Goal: Information Seeking & Learning: Learn about a topic

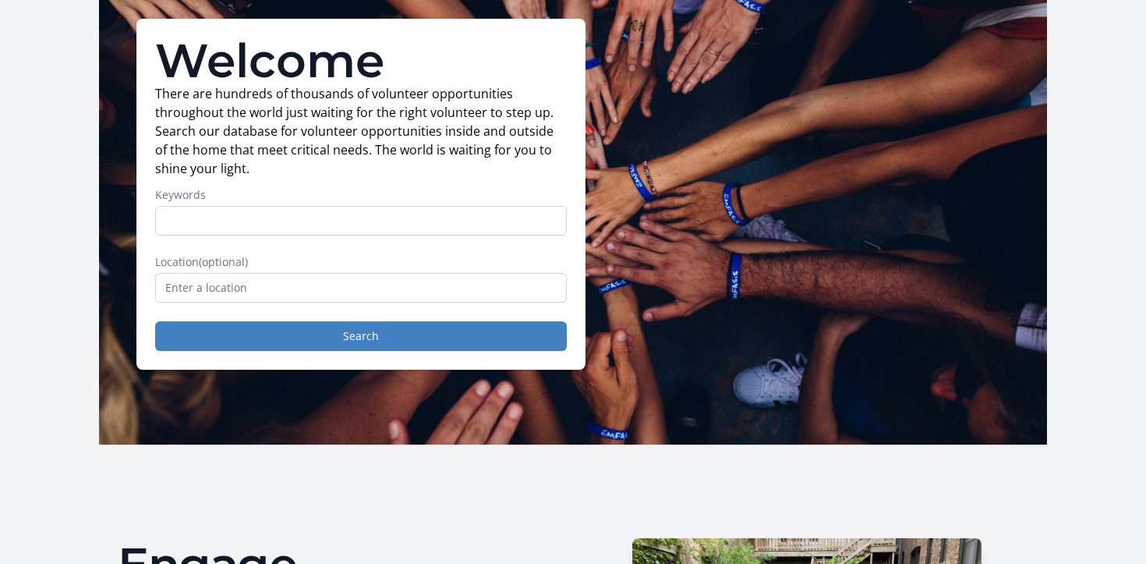
scroll to position [103, 0]
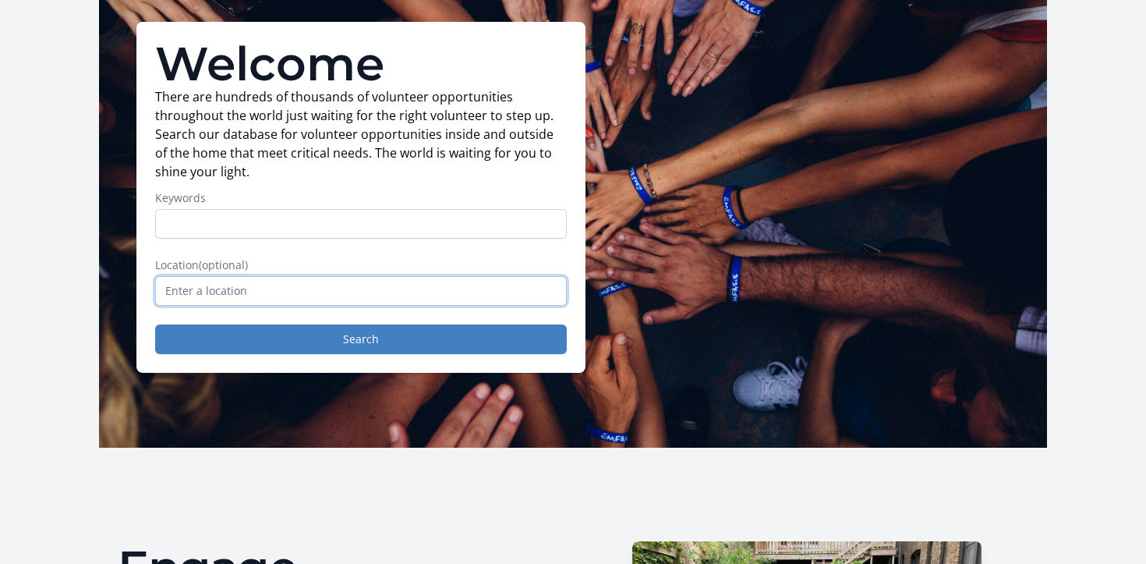
click at [201, 284] on input "text" at bounding box center [361, 291] width 412 height 30
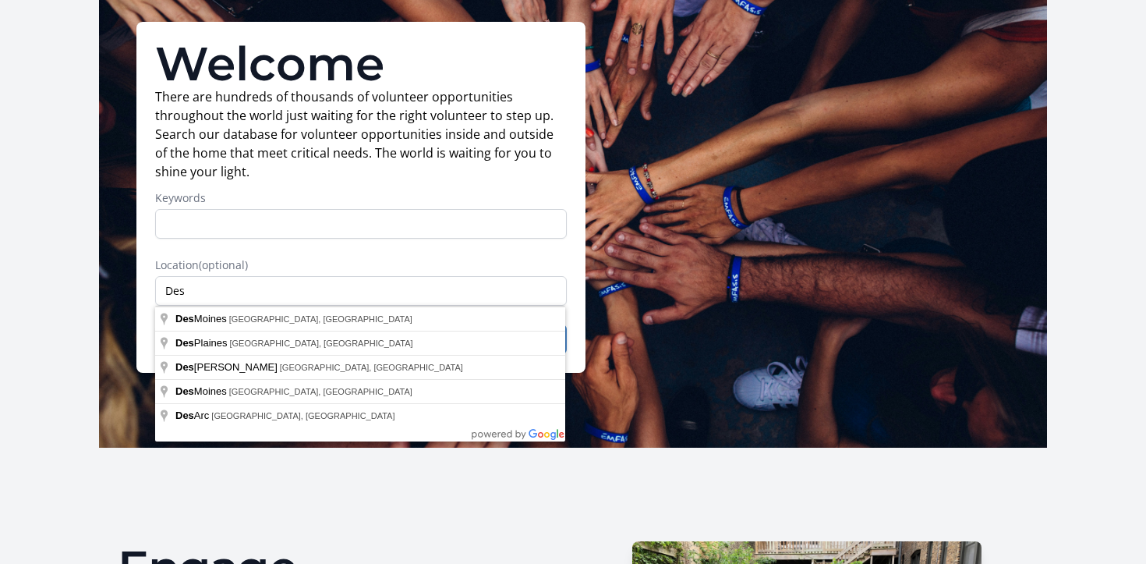
type input "[GEOGRAPHIC_DATA], [GEOGRAPHIC_DATA], [GEOGRAPHIC_DATA]"
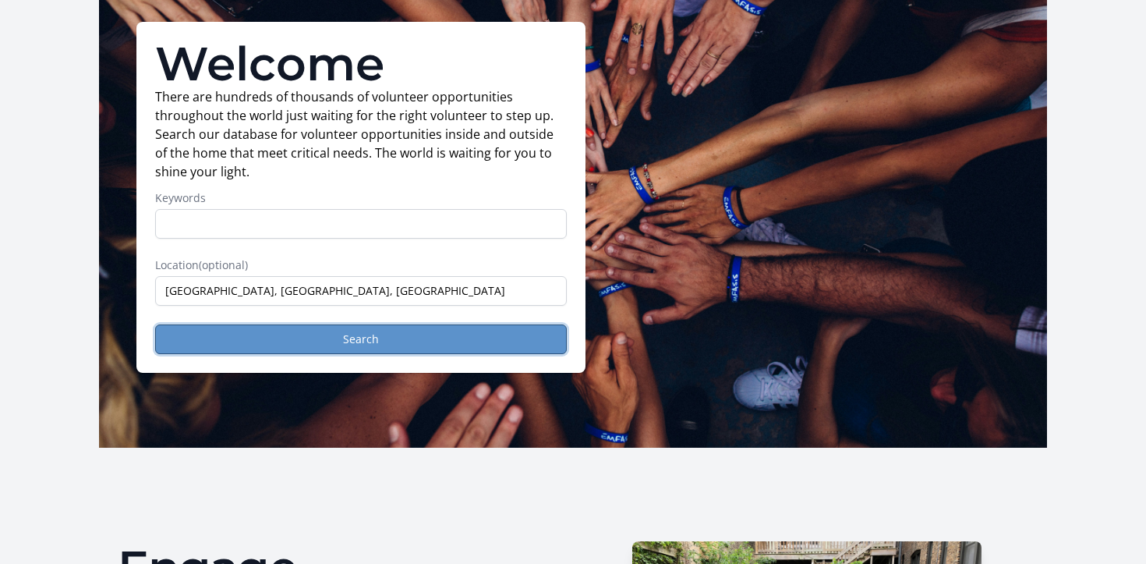
click at [285, 350] on button "Search" at bounding box center [361, 339] width 412 height 30
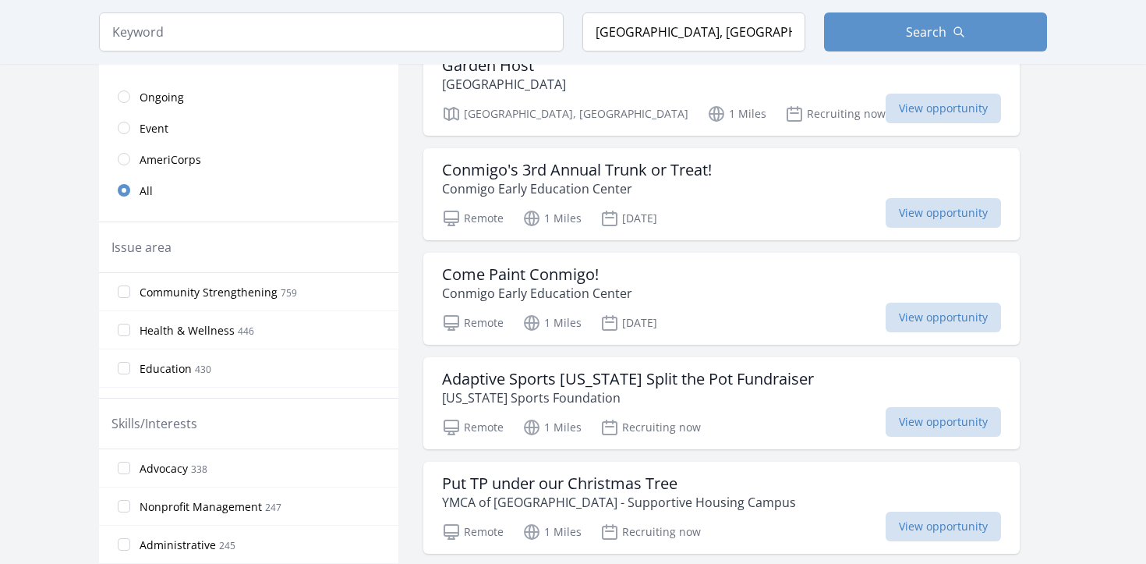
scroll to position [396, 0]
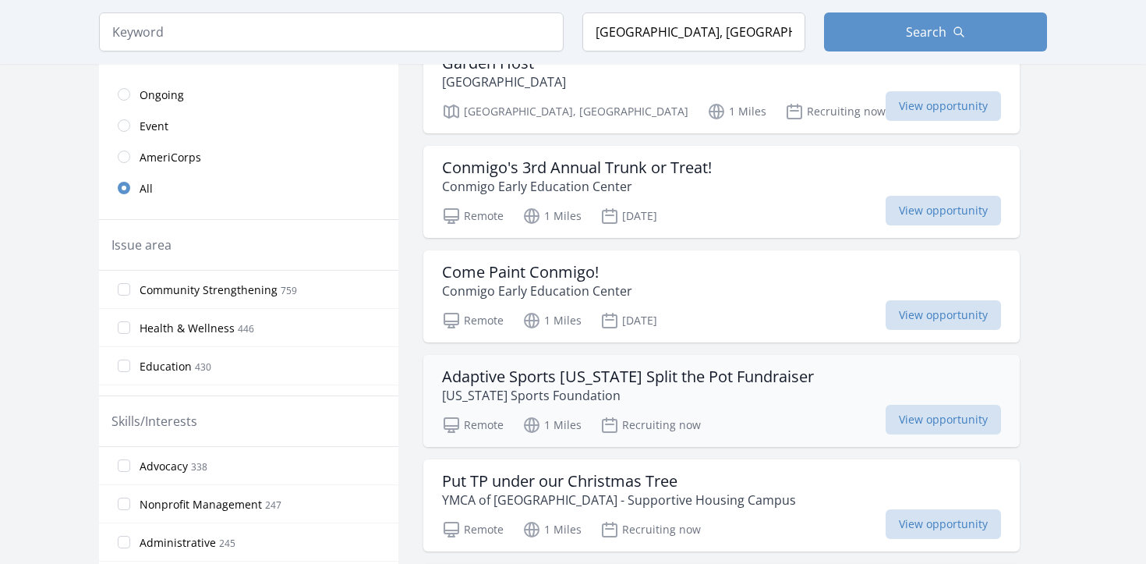
click at [599, 379] on h3 "Adaptive Sports Iowa Split the Pot Fundraiser" at bounding box center [628, 376] width 372 height 19
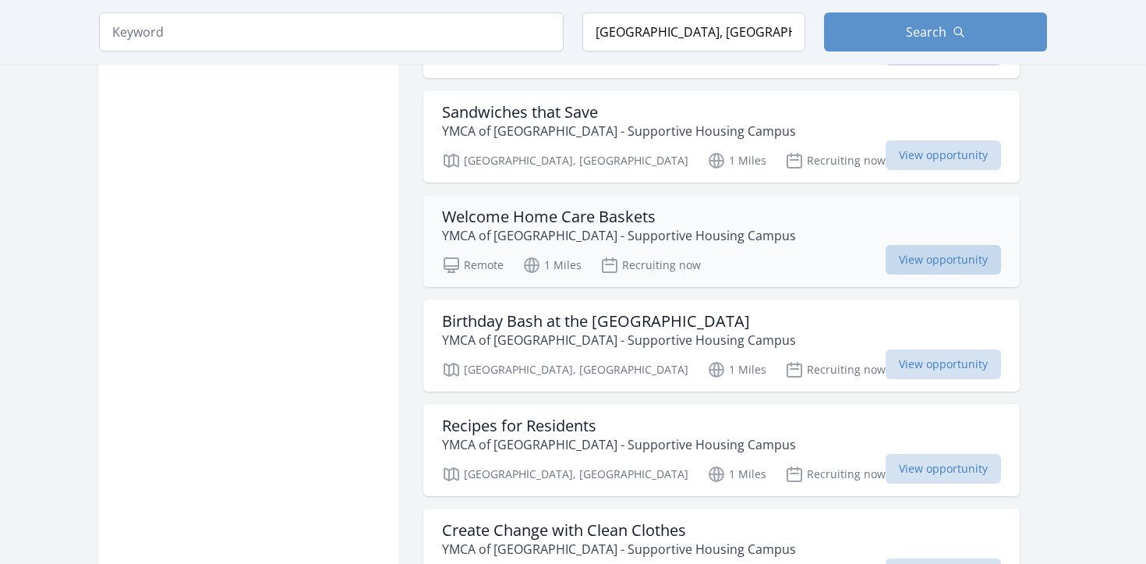
scroll to position [1476, 0]
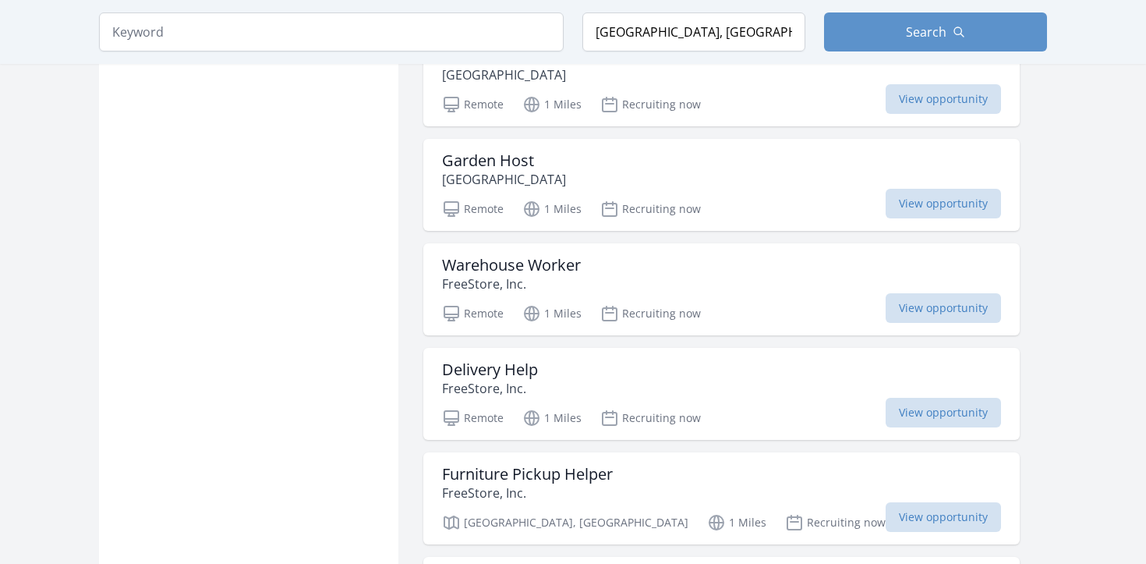
scroll to position [3399, 0]
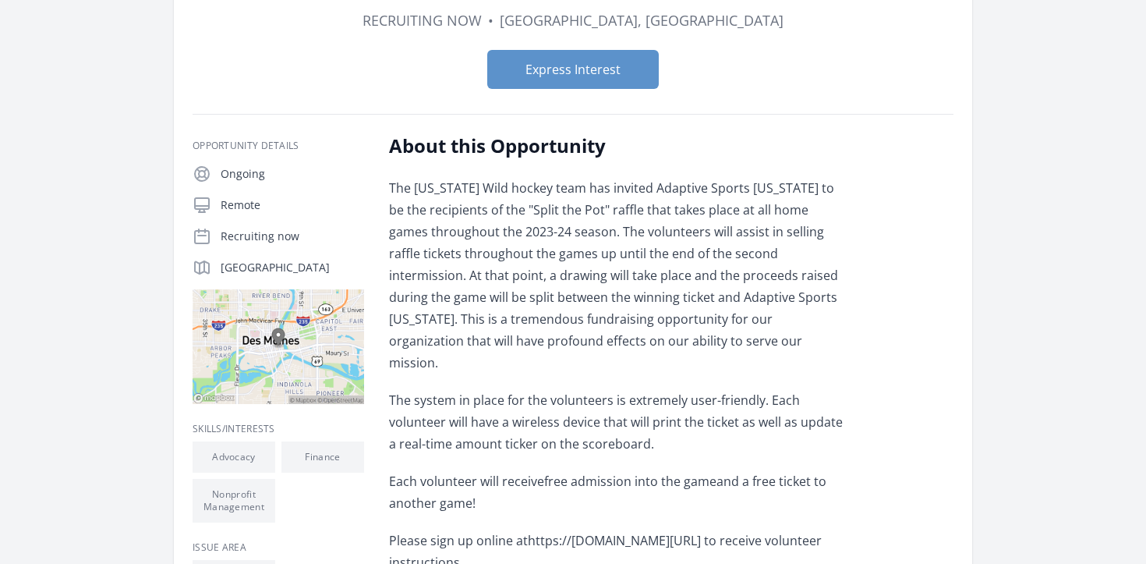
scroll to position [193, 0]
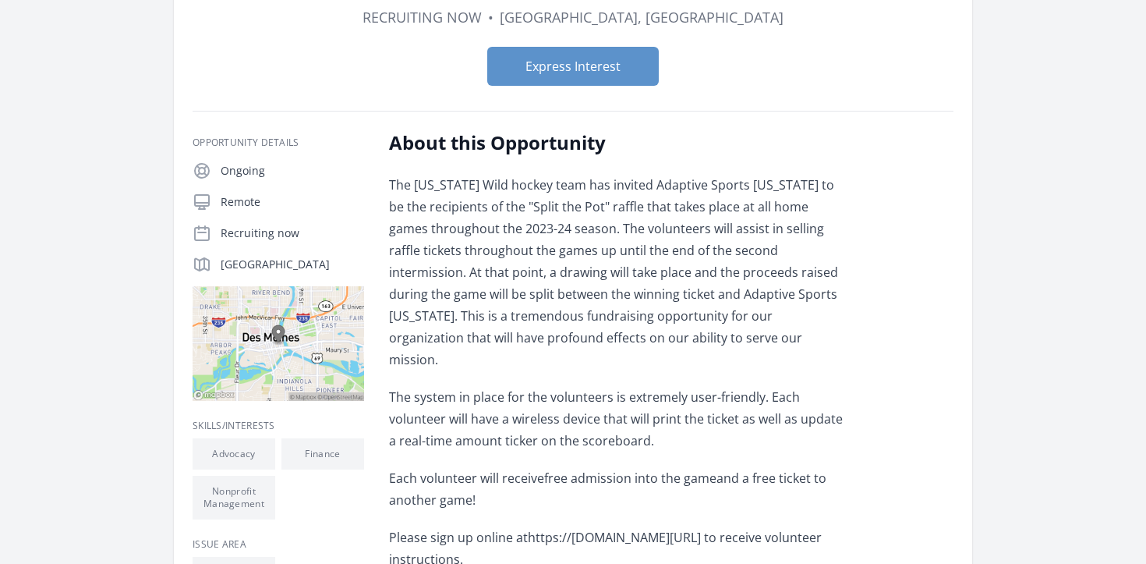
click at [576, 219] on p "The Iowa Wild hockey team has invited Adaptive Sports Iowa to be the recipients…" at bounding box center [617, 272] width 456 height 196
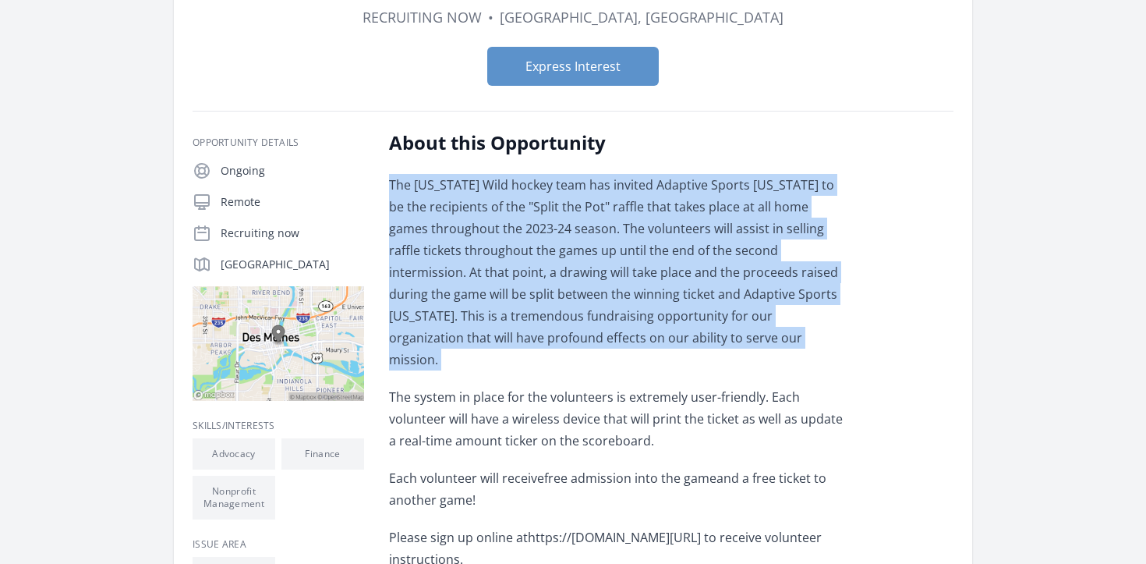
click at [576, 219] on p "The Iowa Wild hockey team has invited Adaptive Sports Iowa to be the recipients…" at bounding box center [617, 272] width 456 height 196
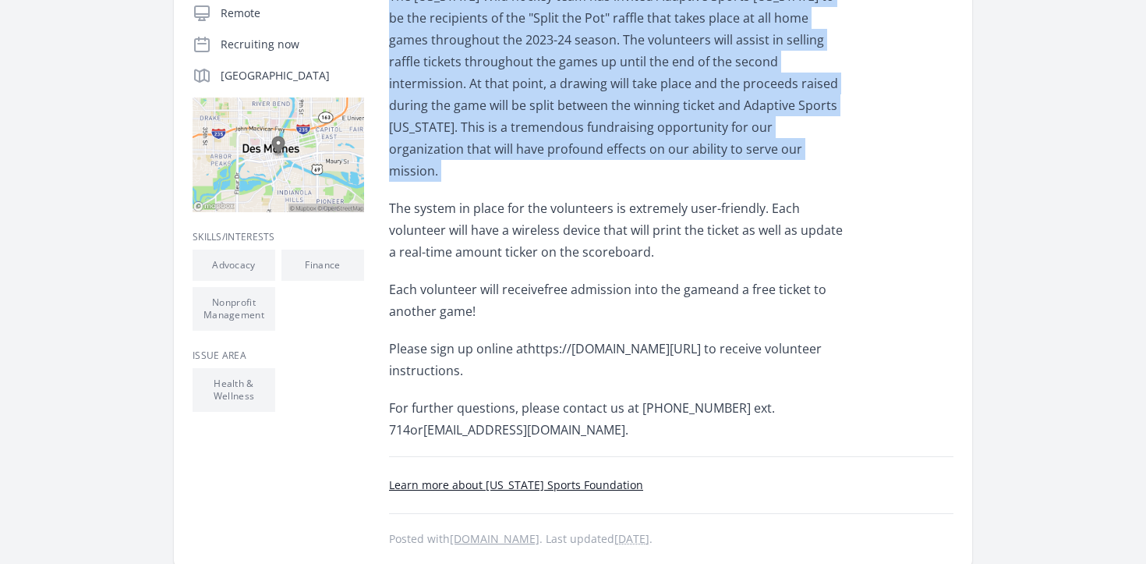
scroll to position [384, 0]
